Goal: Information Seeking & Learning: Learn about a topic

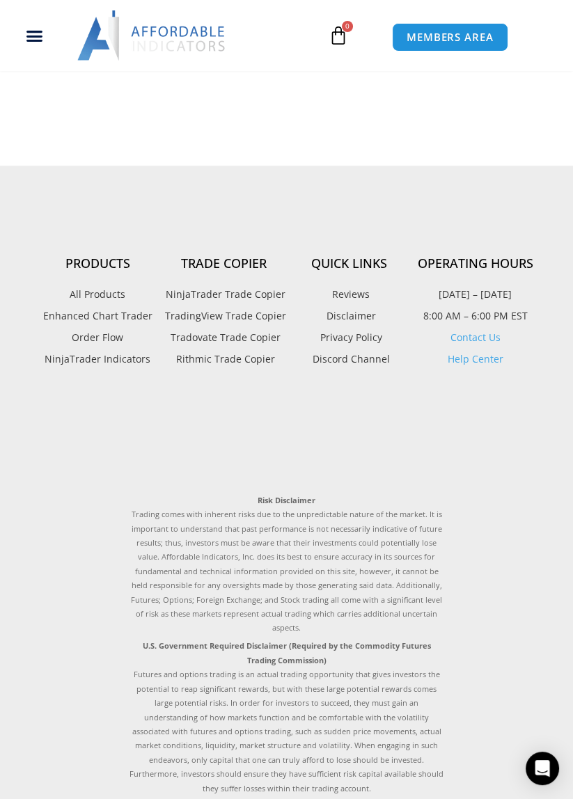
scroll to position [4339, 0]
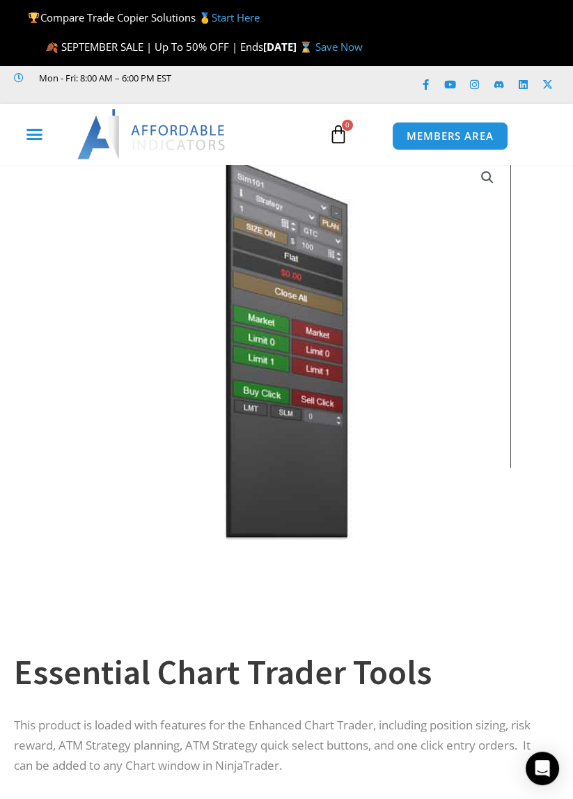
click at [42, 144] on div "Menu Toggle" at bounding box center [34, 134] width 56 height 26
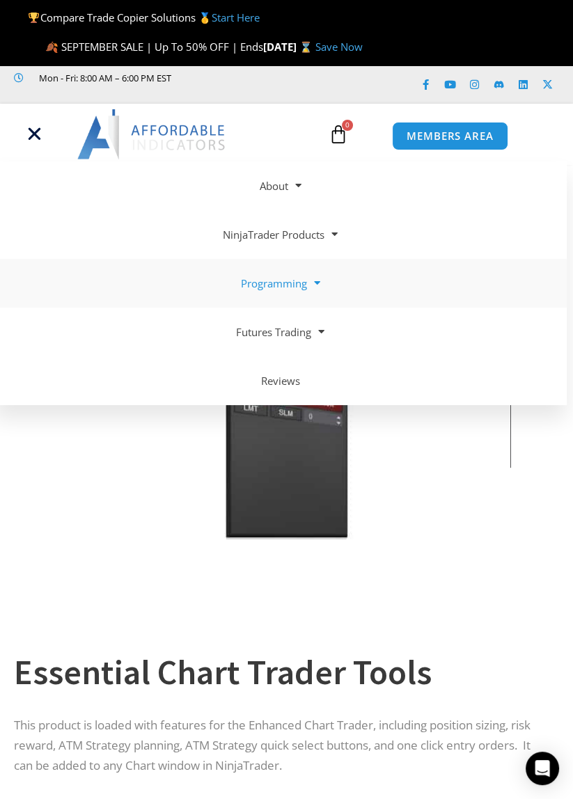
click at [319, 288] on span at bounding box center [312, 283] width 13 height 24
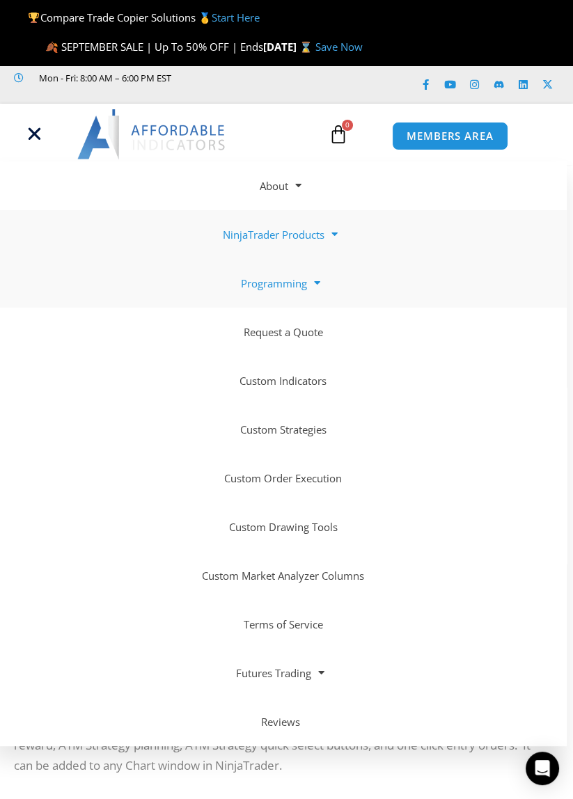
click at [337, 245] on span at bounding box center [331, 234] width 13 height 24
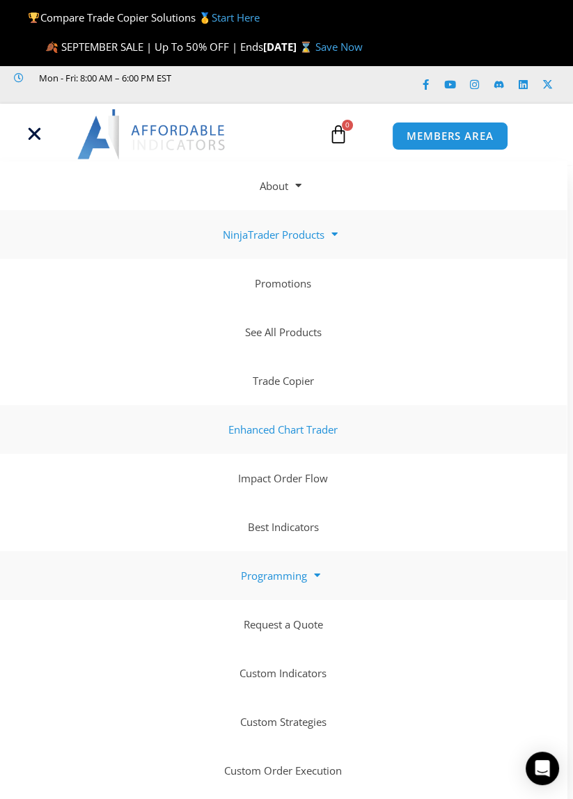
click at [297, 435] on link "Enhanced Chart Trader" at bounding box center [280, 429] width 573 height 49
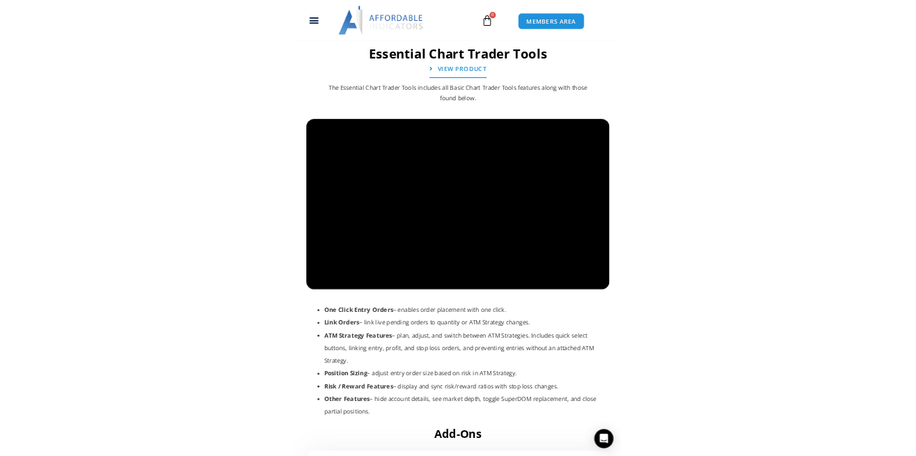
scroll to position [2385, 0]
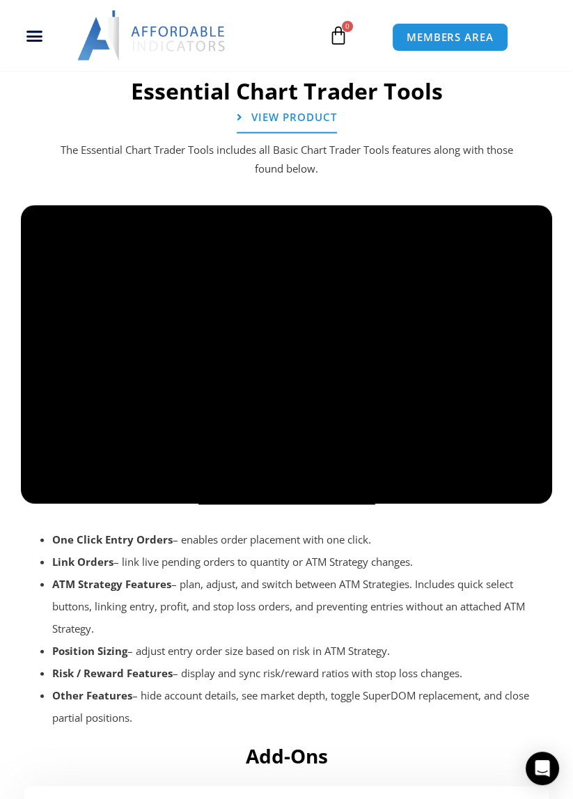
click at [494, 492] on div at bounding box center [286, 516] width 531 height 66
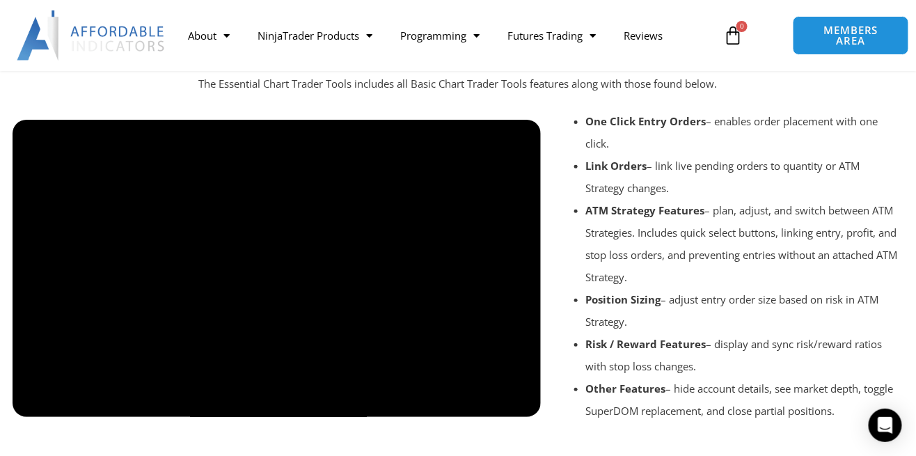
scroll to position [1652, 0]
click at [522, 419] on div at bounding box center [277, 429] width 529 height 66
click at [487, 419] on div at bounding box center [277, 429] width 529 height 66
click at [486, 419] on div at bounding box center [277, 429] width 529 height 66
click at [524, 429] on div at bounding box center [277, 429] width 529 height 66
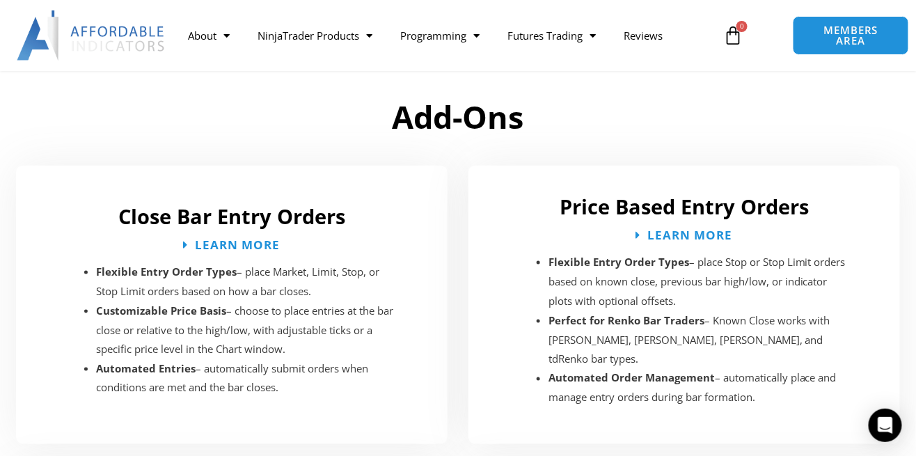
scroll to position [2043, 0]
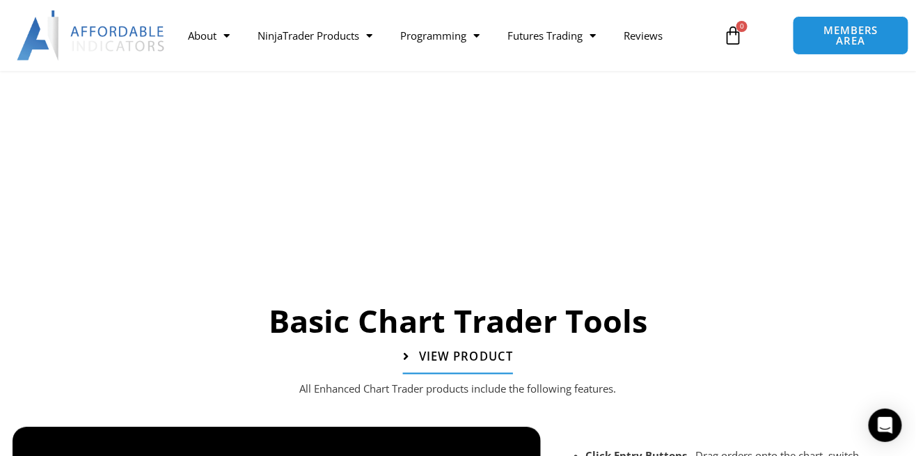
click at [482, 375] on link "View Product" at bounding box center [458, 357] width 110 height 35
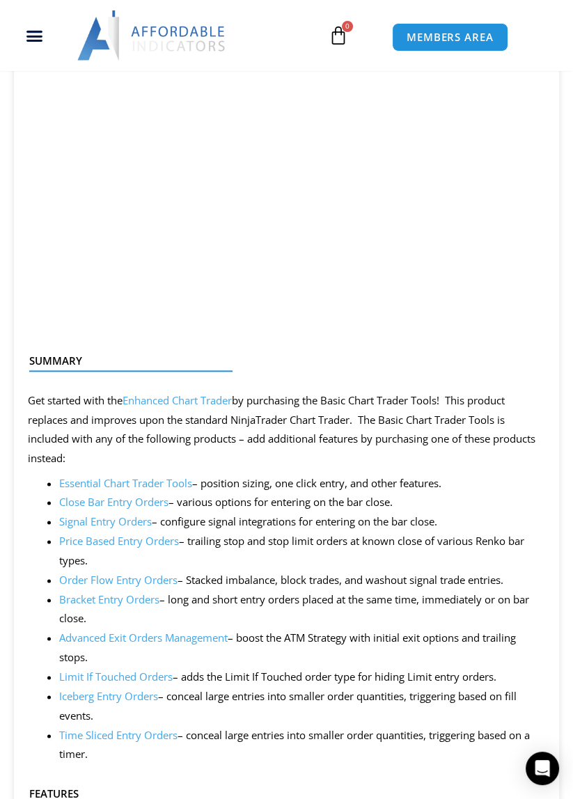
scroll to position [1082, 0]
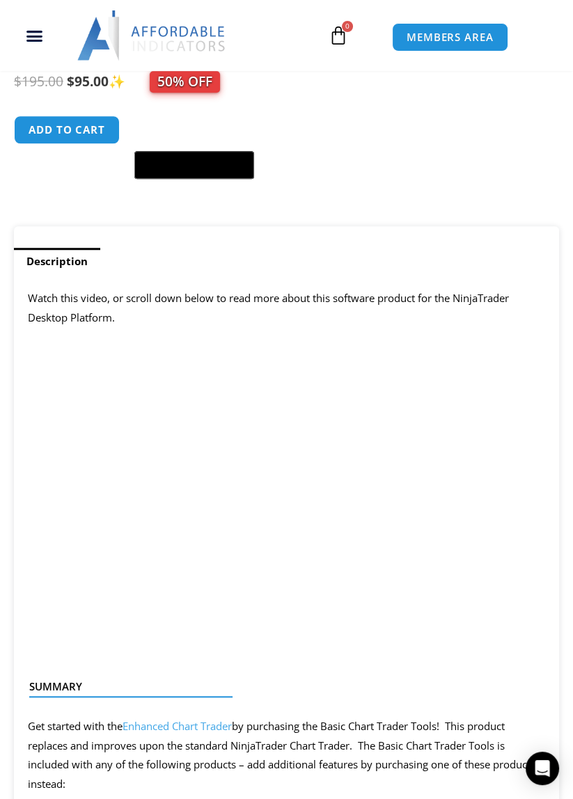
scroll to position [815, 0]
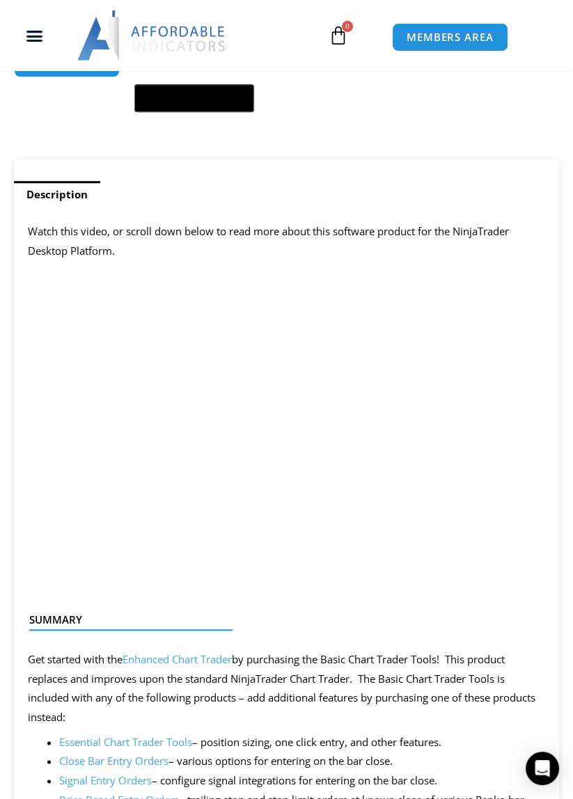
click at [176, 455] on link "Enhanced Chart Trader" at bounding box center [177, 660] width 109 height 14
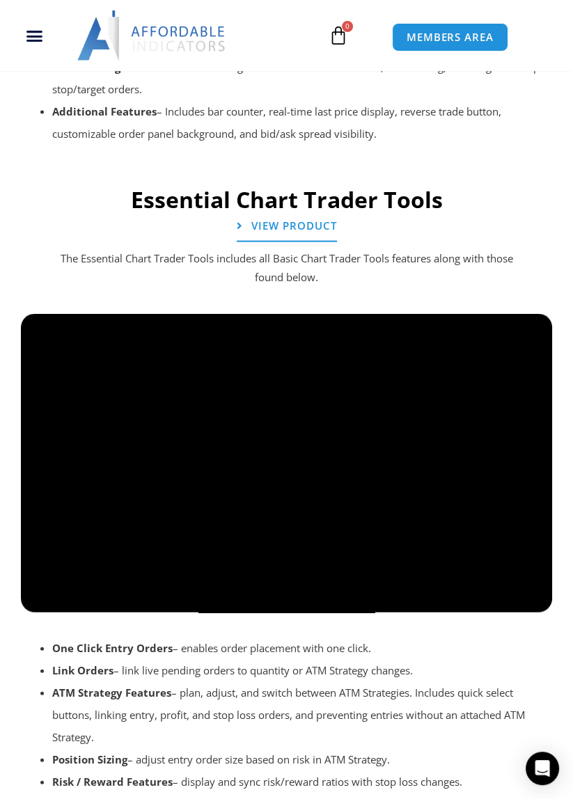
scroll to position [2199, 0]
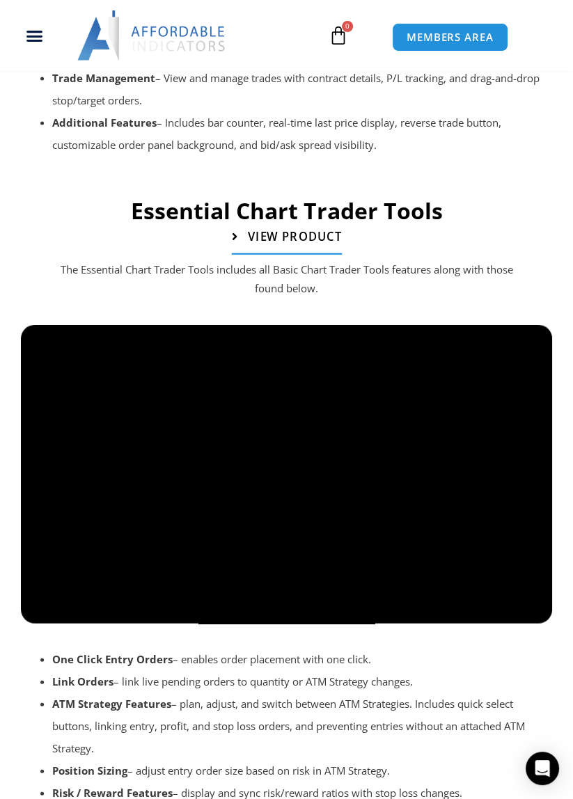
click at [286, 237] on span "View Product" at bounding box center [294, 237] width 94 height 12
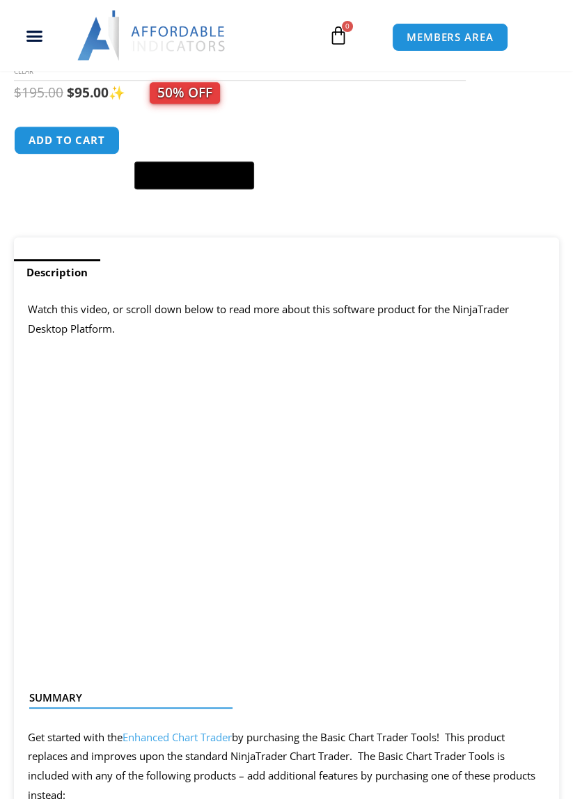
scroll to position [815, 0]
